Goal: Information Seeking & Learning: Learn about a topic

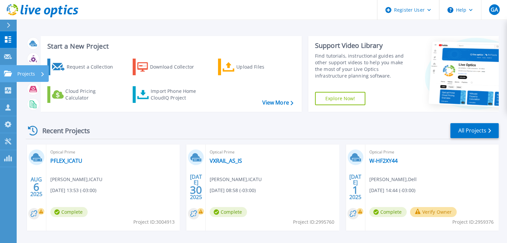
click at [12, 73] on icon at bounding box center [8, 74] width 8 height 6
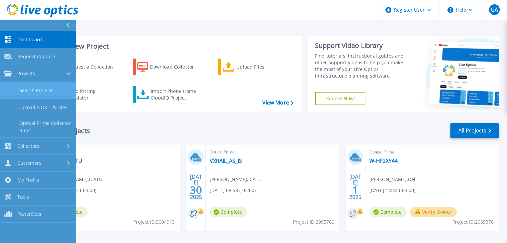
click at [26, 86] on link "Search Projects" at bounding box center [38, 90] width 76 height 17
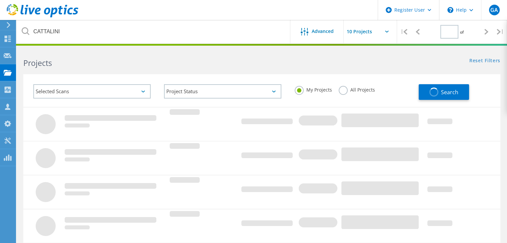
type input "1"
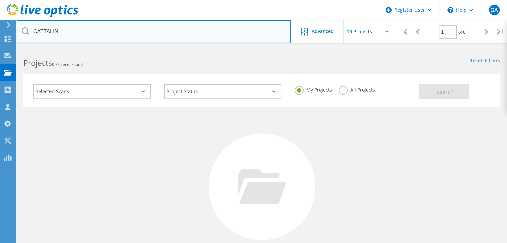
click at [109, 32] on input "CATTALINI" at bounding box center [154, 31] width 274 height 23
type input "icatu"
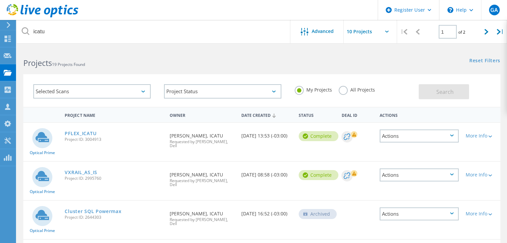
click at [346, 91] on label "All Projects" at bounding box center [357, 89] width 36 height 6
click at [0, 0] on input "All Projects" at bounding box center [0, 0] width 0 height 0
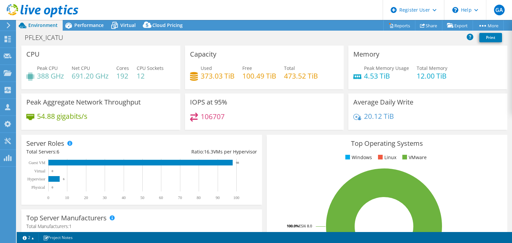
select select "USD"
click at [98, 24] on span "Performance" at bounding box center [88, 25] width 29 height 6
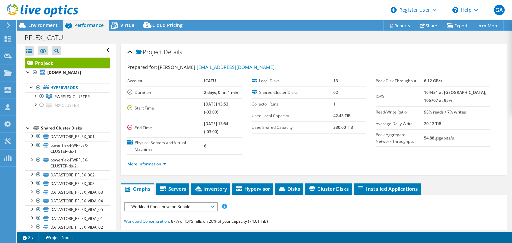
click at [157, 161] on link "More Information" at bounding box center [146, 164] width 39 height 6
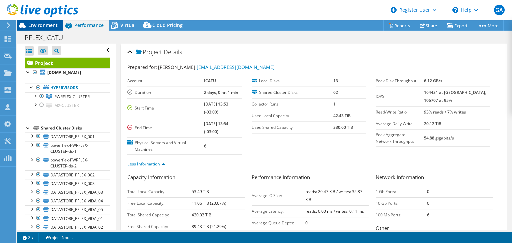
click at [47, 23] on span "Environment" at bounding box center [42, 25] width 29 height 6
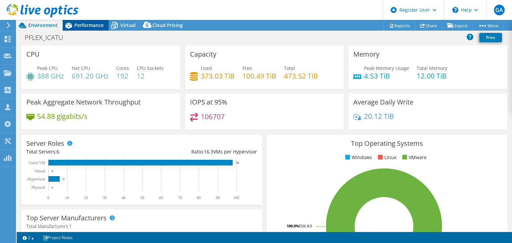
click at [85, 24] on span "Performance" at bounding box center [88, 25] width 29 height 6
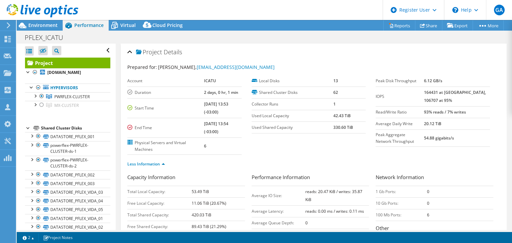
drag, startPoint x: 442, startPoint y: 92, endPoint x: 434, endPoint y: 92, distance: 8.0
click at [434, 92] on tr "IOPS 164431 at Peak, 106707 at 95%" at bounding box center [433, 97] width 114 height 20
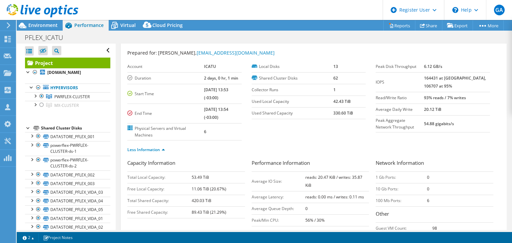
scroll to position [20, 0]
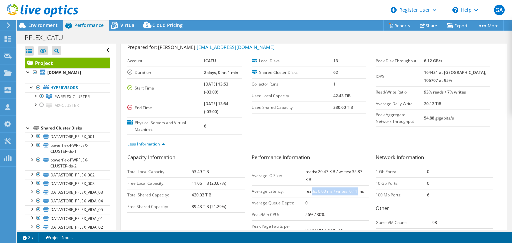
drag, startPoint x: 308, startPoint y: 190, endPoint x: 356, endPoint y: 192, distance: 48.1
click at [356, 192] on b "reads: 0.00 ms / writes: 0.11 ms" at bounding box center [334, 192] width 59 height 6
click at [324, 140] on ul "Less Information" at bounding box center [313, 143] width 373 height 9
click at [325, 139] on ul "Less Information" at bounding box center [313, 143] width 373 height 9
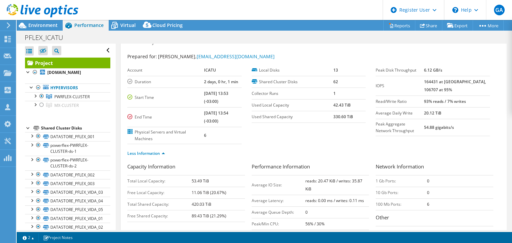
scroll to position [11, 0]
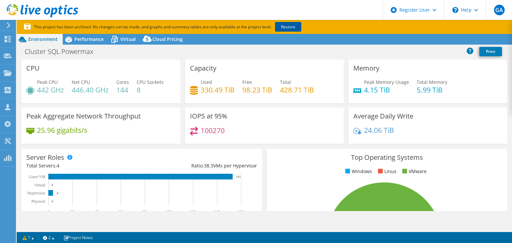
select select "USD"
click at [297, 26] on link "Restore" at bounding box center [288, 27] width 26 height 10
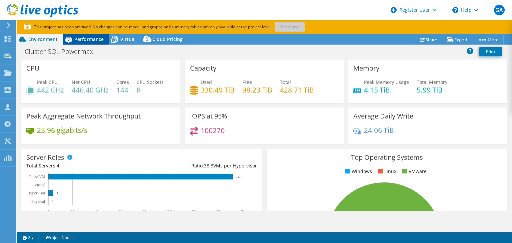
click at [88, 41] on span "Performance" at bounding box center [88, 39] width 29 height 6
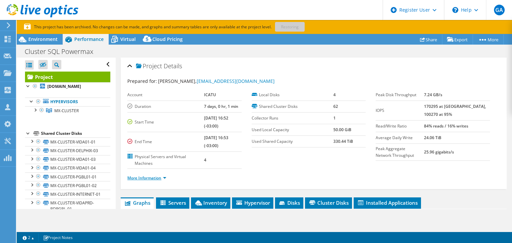
click at [152, 177] on link "More Information" at bounding box center [146, 178] width 39 height 6
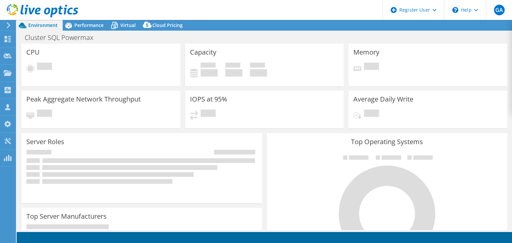
select select "USD"
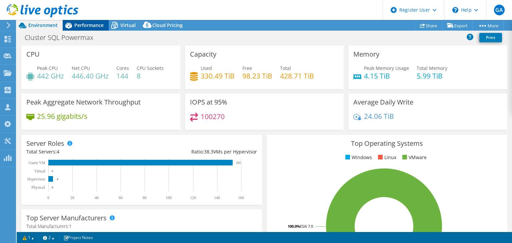
click at [95, 27] on span "Performance" at bounding box center [88, 25] width 29 height 6
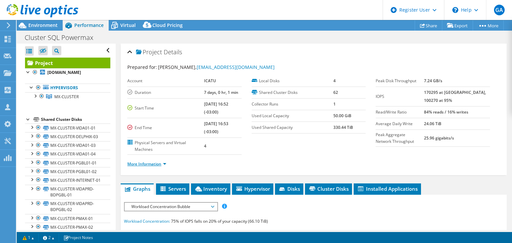
click at [159, 165] on link "More Information" at bounding box center [146, 164] width 39 height 6
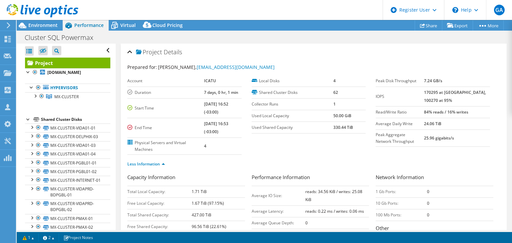
drag, startPoint x: 442, startPoint y: 90, endPoint x: 431, endPoint y: 91, distance: 11.4
click at [431, 91] on tr "IOPS 170295 at [GEOGRAPHIC_DATA], 100270 at 95%" at bounding box center [433, 97] width 114 height 20
click at [437, 111] on b "84% reads / 16% writes" at bounding box center [446, 112] width 44 height 6
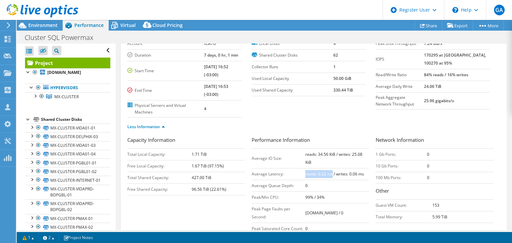
drag, startPoint x: 303, startPoint y: 174, endPoint x: 329, endPoint y: 174, distance: 25.7
click at [329, 174] on b "reads: 0.22 ms / writes: 0.06 ms" at bounding box center [334, 174] width 59 height 6
drag, startPoint x: 333, startPoint y: 173, endPoint x: 360, endPoint y: 172, distance: 27.0
click at [360, 172] on b "reads: 0.22 ms / writes: 0.06 ms" at bounding box center [334, 174] width 59 height 6
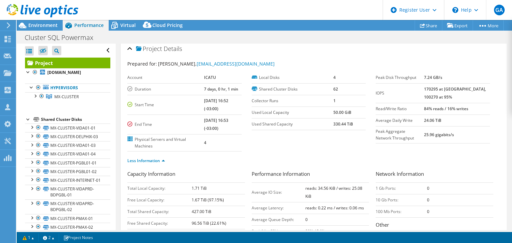
scroll to position [0, 0]
